Goal: Information Seeking & Learning: Check status

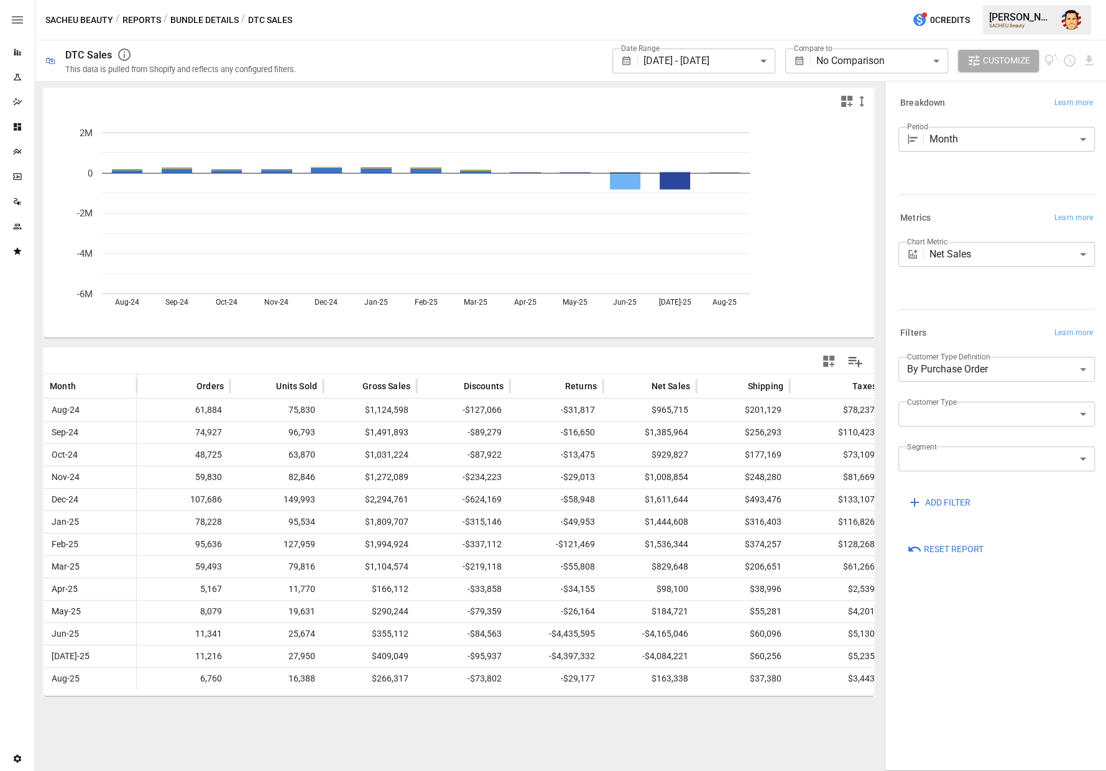
click at [148, 22] on button "Reports" at bounding box center [141, 20] width 39 height 16
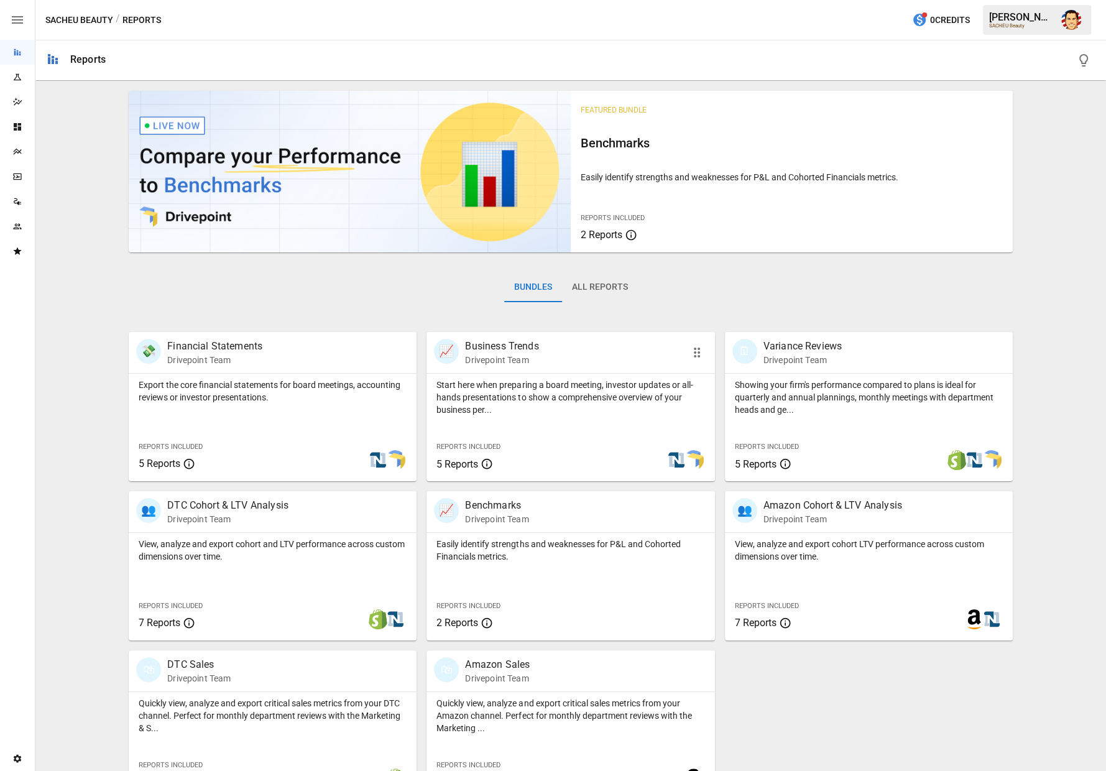
scroll to position [33, 0]
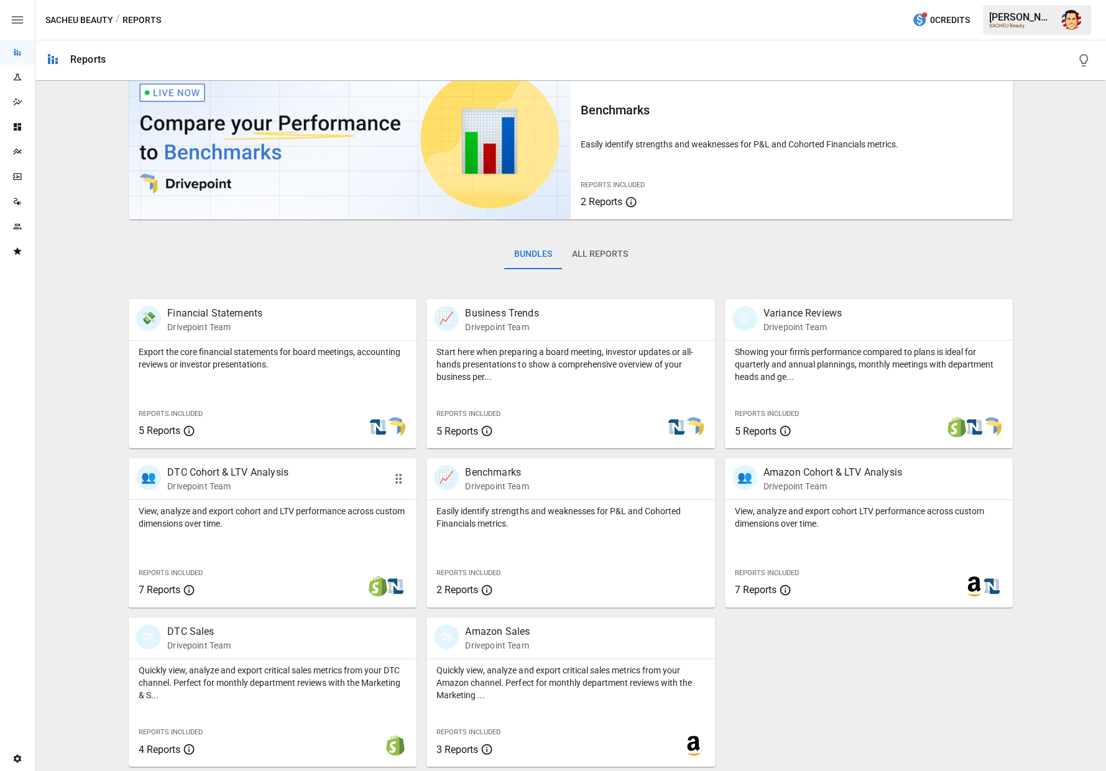
click at [246, 492] on div "👥 DTC Cohort & LTV Analysis Drivepoint Team" at bounding box center [273, 478] width 288 height 41
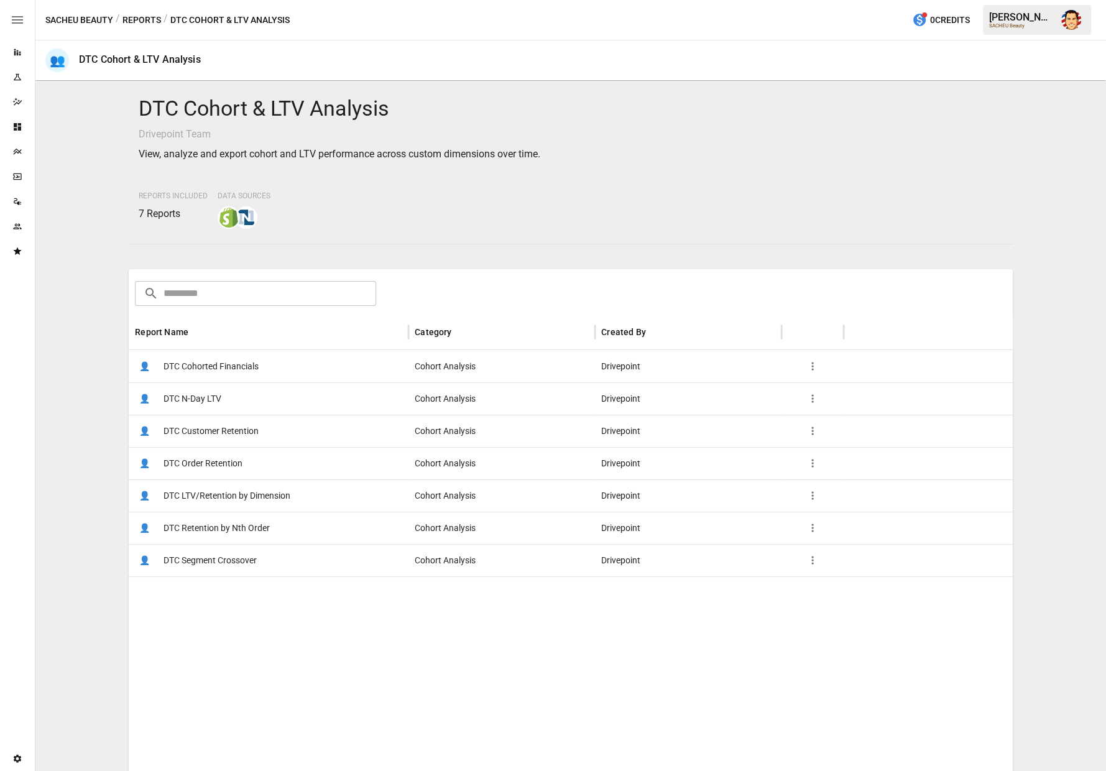
click at [219, 362] on span "DTC Cohorted Financials" at bounding box center [210, 367] width 95 height 32
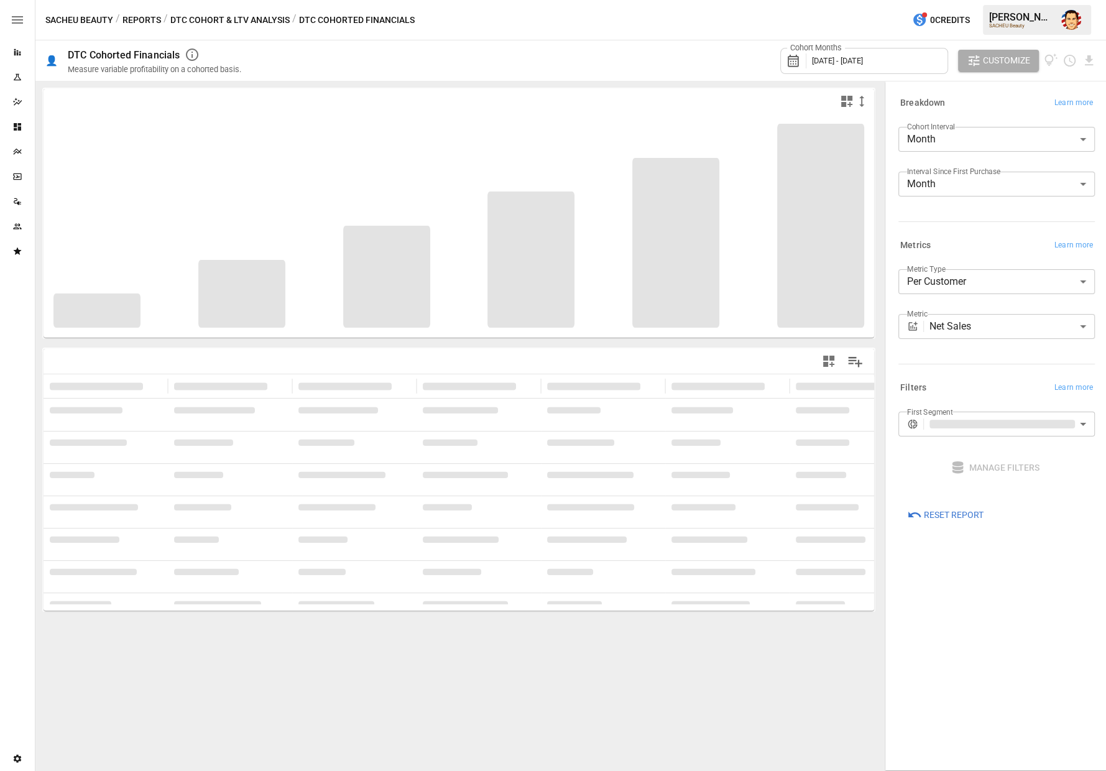
click at [232, 20] on button "DTC Cohort & LTV Analysis" at bounding box center [229, 20] width 119 height 16
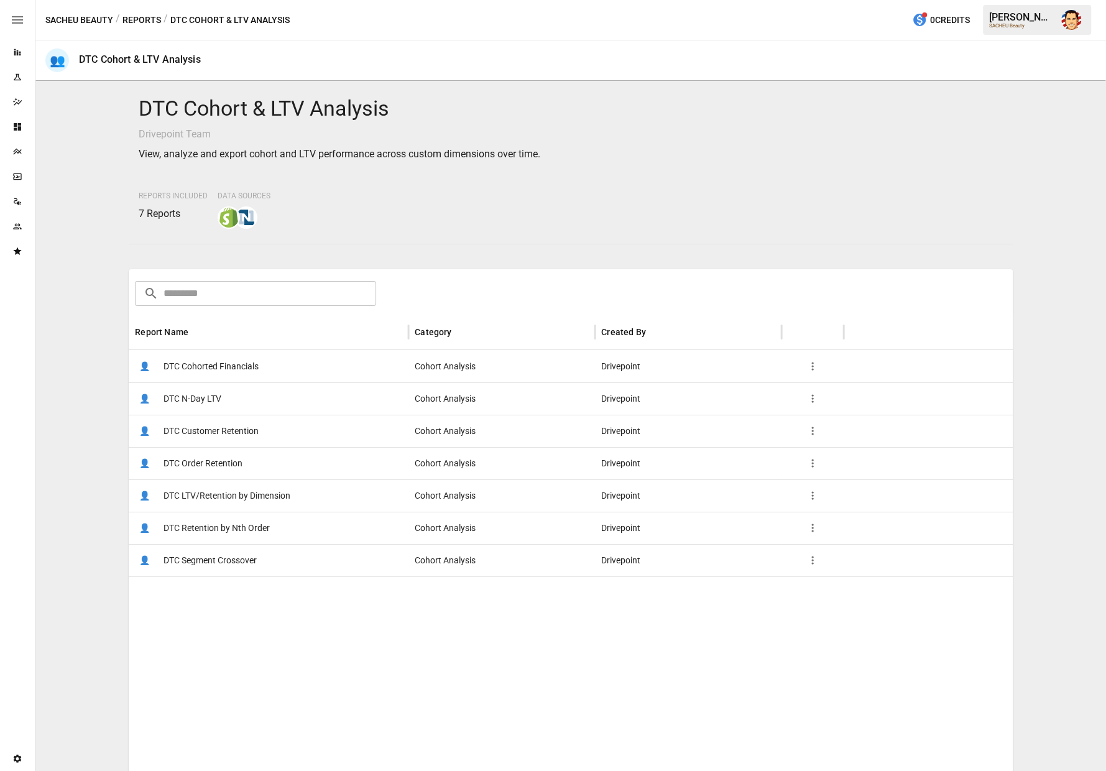
click at [143, 21] on button "Reports" at bounding box center [141, 20] width 39 height 16
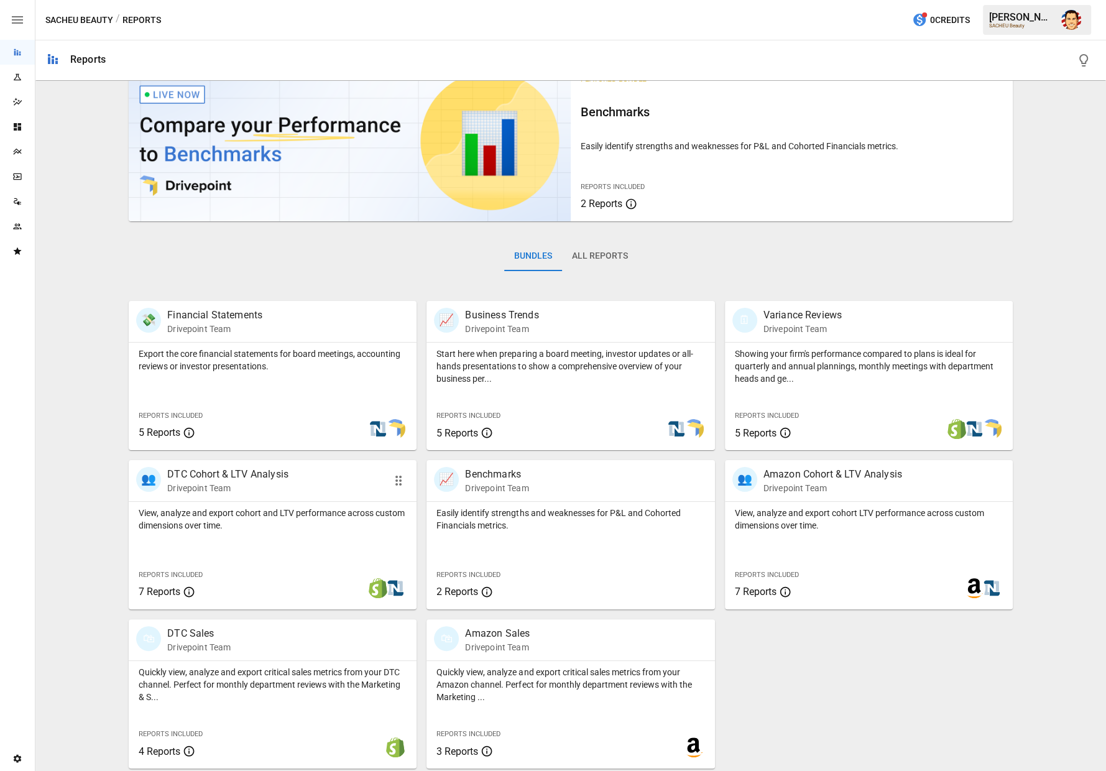
scroll to position [33, 0]
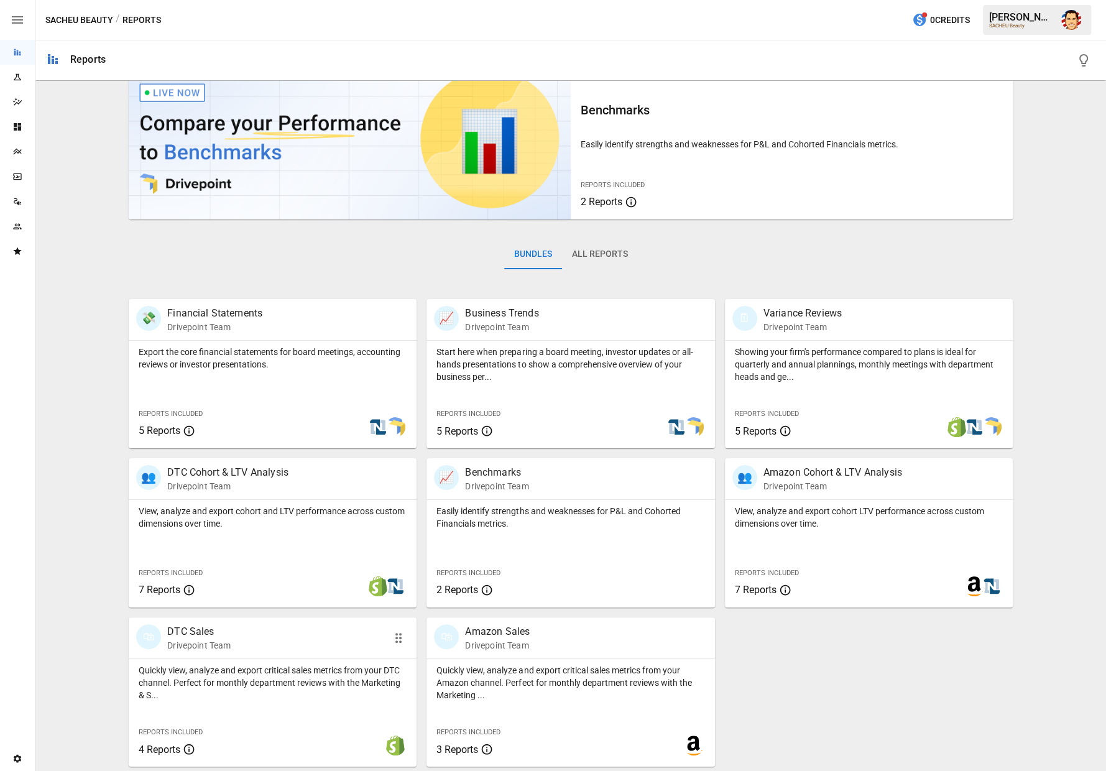
click at [237, 680] on p "Quickly view, analyze and export critical sales metrics from your DTC channel. …" at bounding box center [273, 682] width 268 height 37
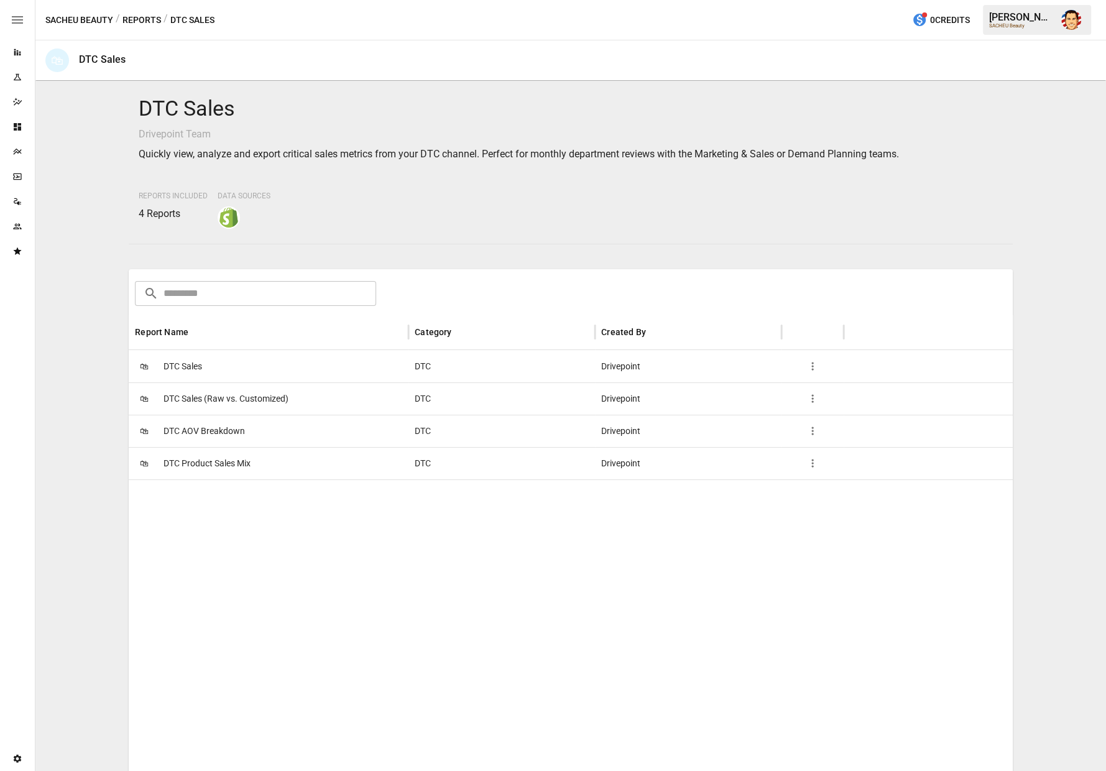
click at [218, 379] on div "🛍 DTC Sales" at bounding box center [269, 366] width 280 height 32
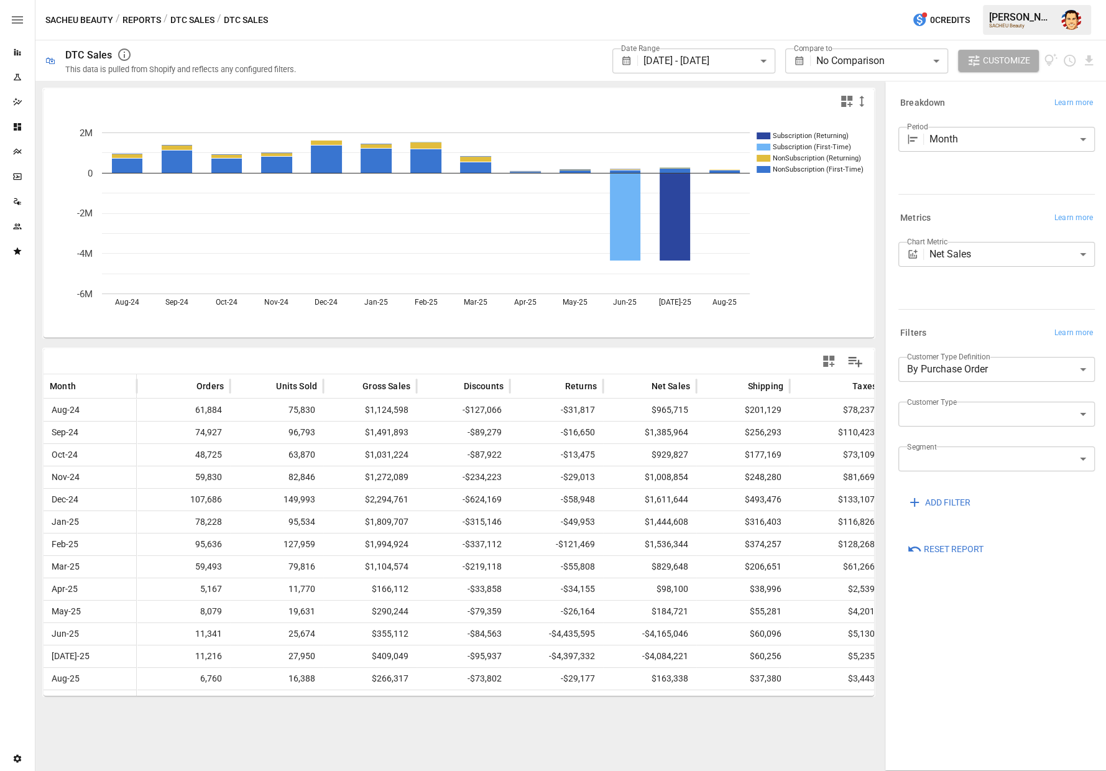
click at [449, 37] on div "SACHEU Beauty / Reports / DTC Sales / DTC Sales 0 Credits [PERSON_NAME] SACHEU …" at bounding box center [570, 20] width 1070 height 40
click at [435, 16] on div "SACHEU Beauty / Reports / DTC Sales / DTC Sales 0 Credits [PERSON_NAME] SACHEU …" at bounding box center [570, 20] width 1070 height 40
click at [420, 25] on div "SACHEU Beauty / Reports / DTC Sales / DTC Sales 0 Credits [PERSON_NAME] SACHEU …" at bounding box center [570, 20] width 1070 height 40
click at [321, 16] on div "SACHEU Beauty / Reports / DTC Sales / DTC Sales 0 Credits [PERSON_NAME] SACHEU …" at bounding box center [570, 20] width 1070 height 40
click at [417, 44] on div "**********" at bounding box center [703, 60] width 785 height 40
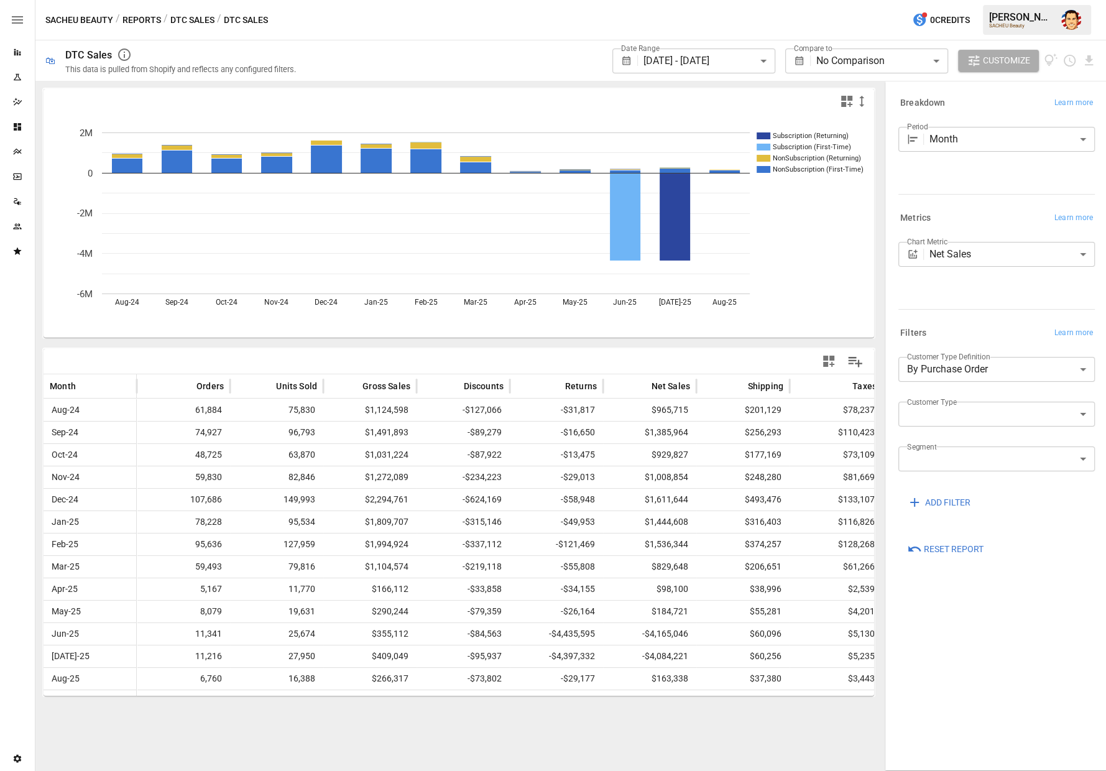
click at [402, 16] on div "SACHEU Beauty / Reports / DTC Sales / DTC Sales 0 Credits [PERSON_NAME] SACHEU …" at bounding box center [570, 20] width 1070 height 40
click at [623, 318] on icon "Subscription (Returning) Subscription (First-Time) NonSubscription (Returning) …" at bounding box center [459, 226] width 830 height 224
click at [616, 319] on icon "Subscription (Returning) Subscription (First-Time) NonSubscription (Returning) …" at bounding box center [459, 226] width 830 height 224
click at [98, 358] on div at bounding box center [459, 361] width 830 height 25
click at [147, 21] on button "Reports" at bounding box center [141, 20] width 39 height 16
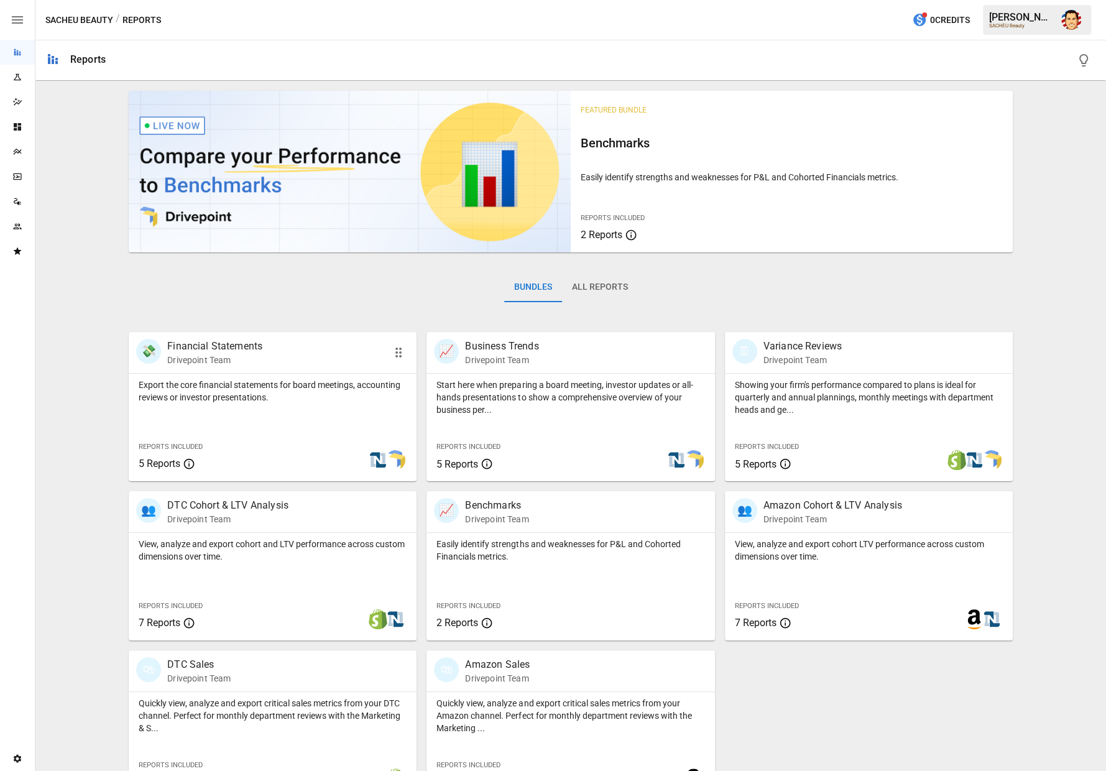
scroll to position [33, 0]
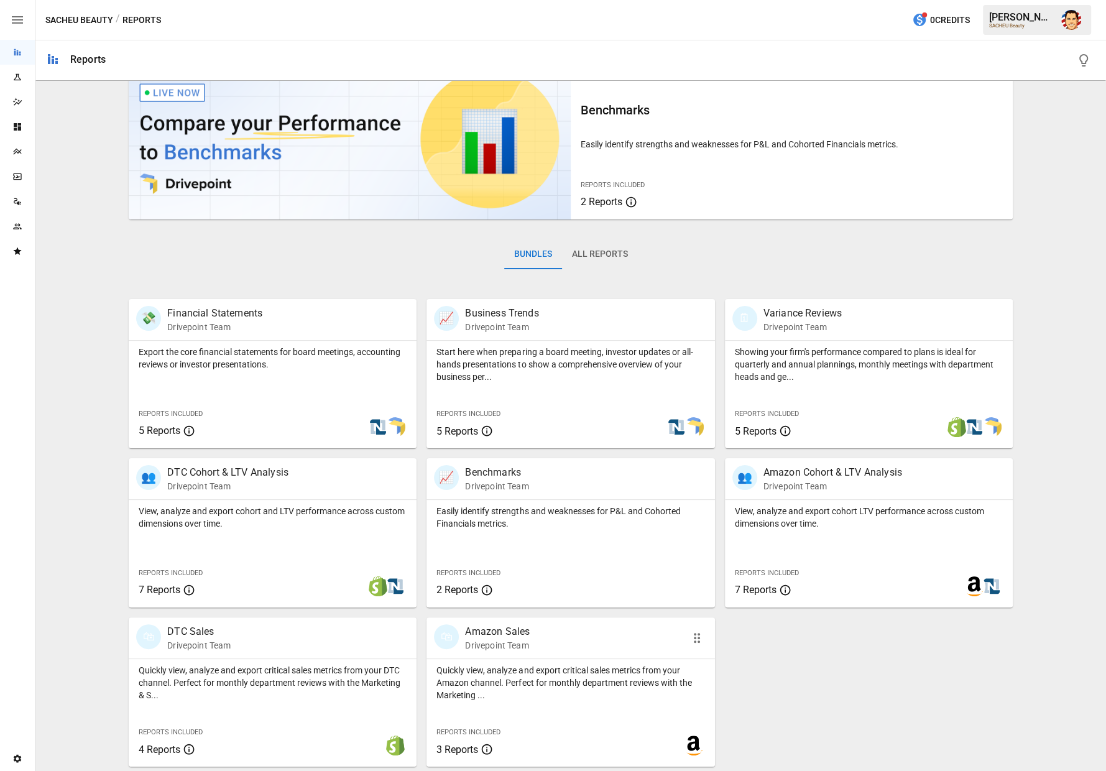
click at [475, 678] on p "Quickly view, analyze and export critical sales metrics from your Amazon channe…" at bounding box center [570, 682] width 268 height 37
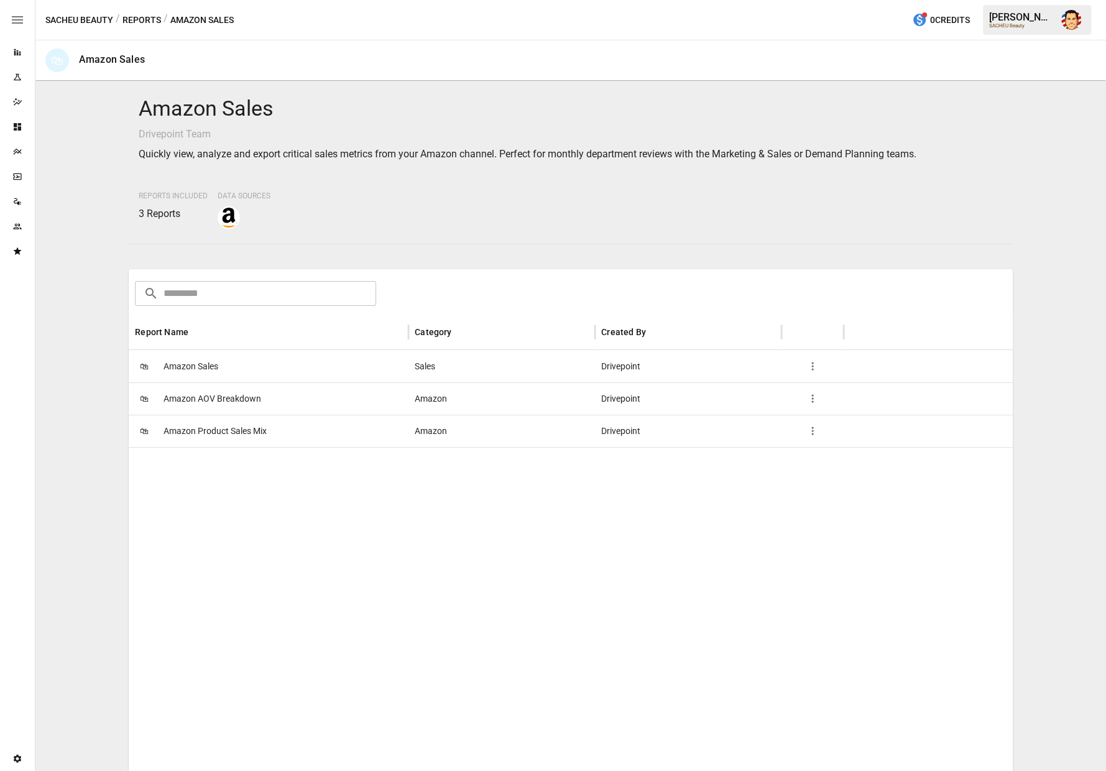
click at [257, 375] on div "🛍 Amazon Sales" at bounding box center [269, 366] width 280 height 32
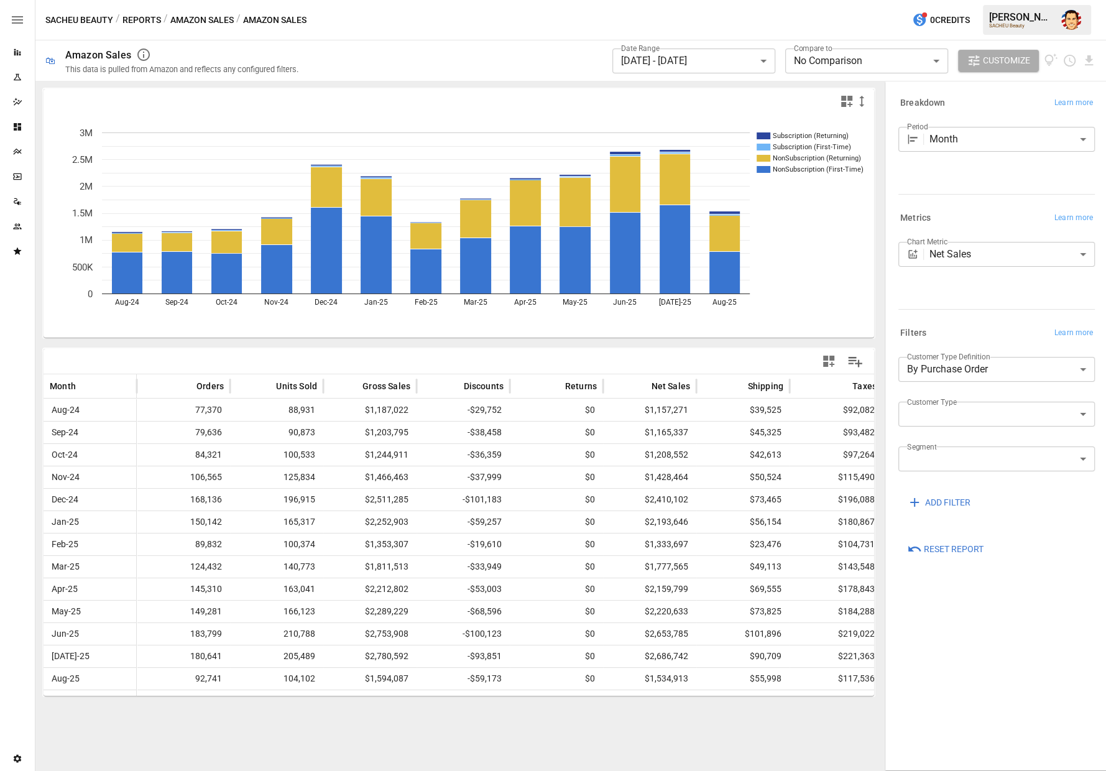
click at [809, 248] on icon "Subscription (Returning) Subscription (First-Time) NonSubscription (Returning) …" at bounding box center [459, 226] width 830 height 224
click at [812, 247] on icon "Subscription (Returning) Subscription (First-Time) NonSubscription (Returning) …" at bounding box center [459, 226] width 830 height 224
click at [816, 247] on icon "Subscription (Returning) Subscription (First-Time) NonSubscription (Returning) …" at bounding box center [459, 226] width 830 height 224
click at [423, 55] on div "**********" at bounding box center [704, 60] width 783 height 40
